Goal: Transaction & Acquisition: Book appointment/travel/reservation

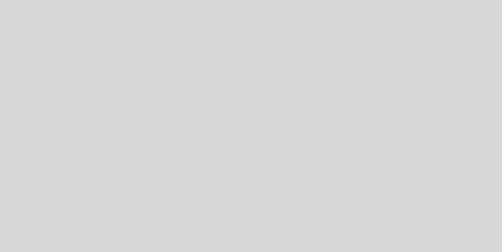
select select "es"
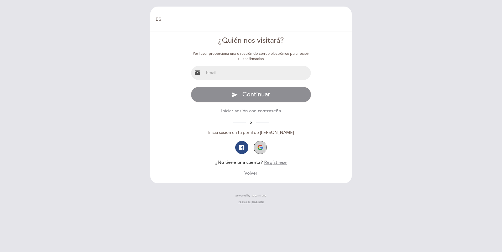
click at [262, 147] on button "button" at bounding box center [260, 147] width 13 height 13
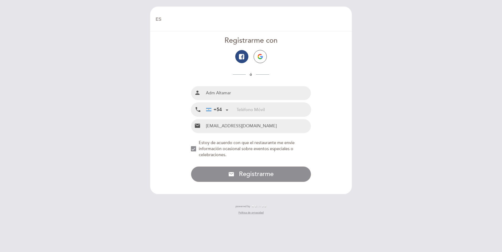
click at [256, 91] on input "Adm Altamar" at bounding box center [257, 93] width 107 height 14
click at [255, 110] on input "tel" at bounding box center [273, 110] width 74 height 14
type input "02804601799"
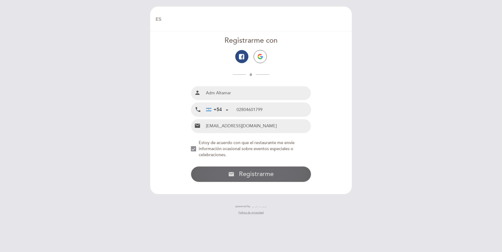
click at [257, 173] on span "Registrarme" at bounding box center [256, 175] width 35 height 8
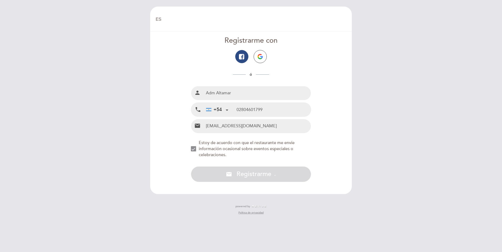
click at [247, 110] on input "02804601799" at bounding box center [273, 110] width 74 height 14
click at [194, 149] on div "NEW_MODAL_AGREE_RESTAURANT_SEND_OCCASIONAL_INFO" at bounding box center [193, 148] width 5 height 5
drag, startPoint x: 193, startPoint y: 149, endPoint x: 217, endPoint y: 149, distance: 23.6
click at [194, 148] on div "NEW_MODAL_AGREE_RESTAURANT_SEND_OCCASIONAL_INFO" at bounding box center [193, 148] width 5 height 5
click at [238, 95] on input "Adm Altamar" at bounding box center [257, 93] width 107 height 14
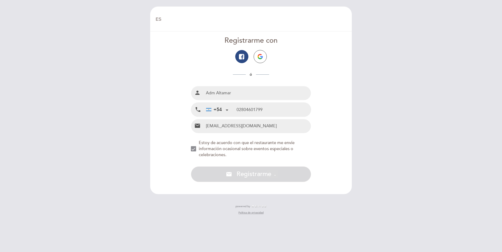
drag, startPoint x: 238, startPoint y: 95, endPoint x: 202, endPoint y: 95, distance: 36.7
click at [202, 95] on div "person Adm Altamar" at bounding box center [251, 93] width 120 height 14
type input "sa"
